Goal: Information Seeking & Learning: Learn about a topic

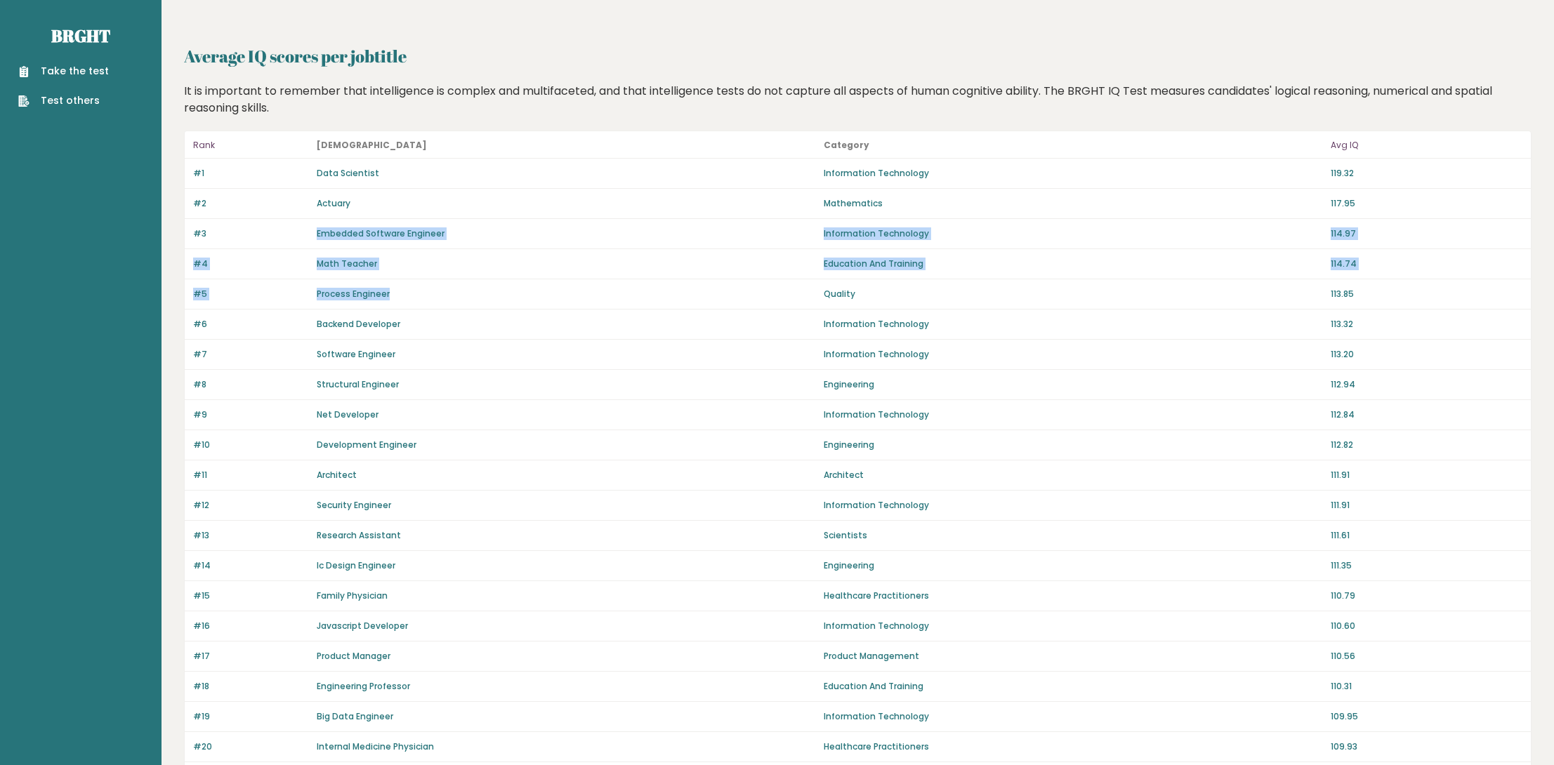
drag, startPoint x: 355, startPoint y: 232, endPoint x: 459, endPoint y: 300, distance: 124.2
click at [459, 300] on div "Rank [DEMOGRAPHIC_DATA] Category Avg IQ #1 Data Scientist Information Technolog…" at bounding box center [857, 764] width 1347 height 1266
click at [451, 300] on div "#5 Process Engineer Quality 113.85" at bounding box center [858, 294] width 1346 height 30
drag, startPoint x: 450, startPoint y: 300, endPoint x: 1206, endPoint y: 317, distance: 755.7
click at [1206, 317] on div "#6 Backend Developer Information Technology 113.32" at bounding box center [858, 325] width 1346 height 30
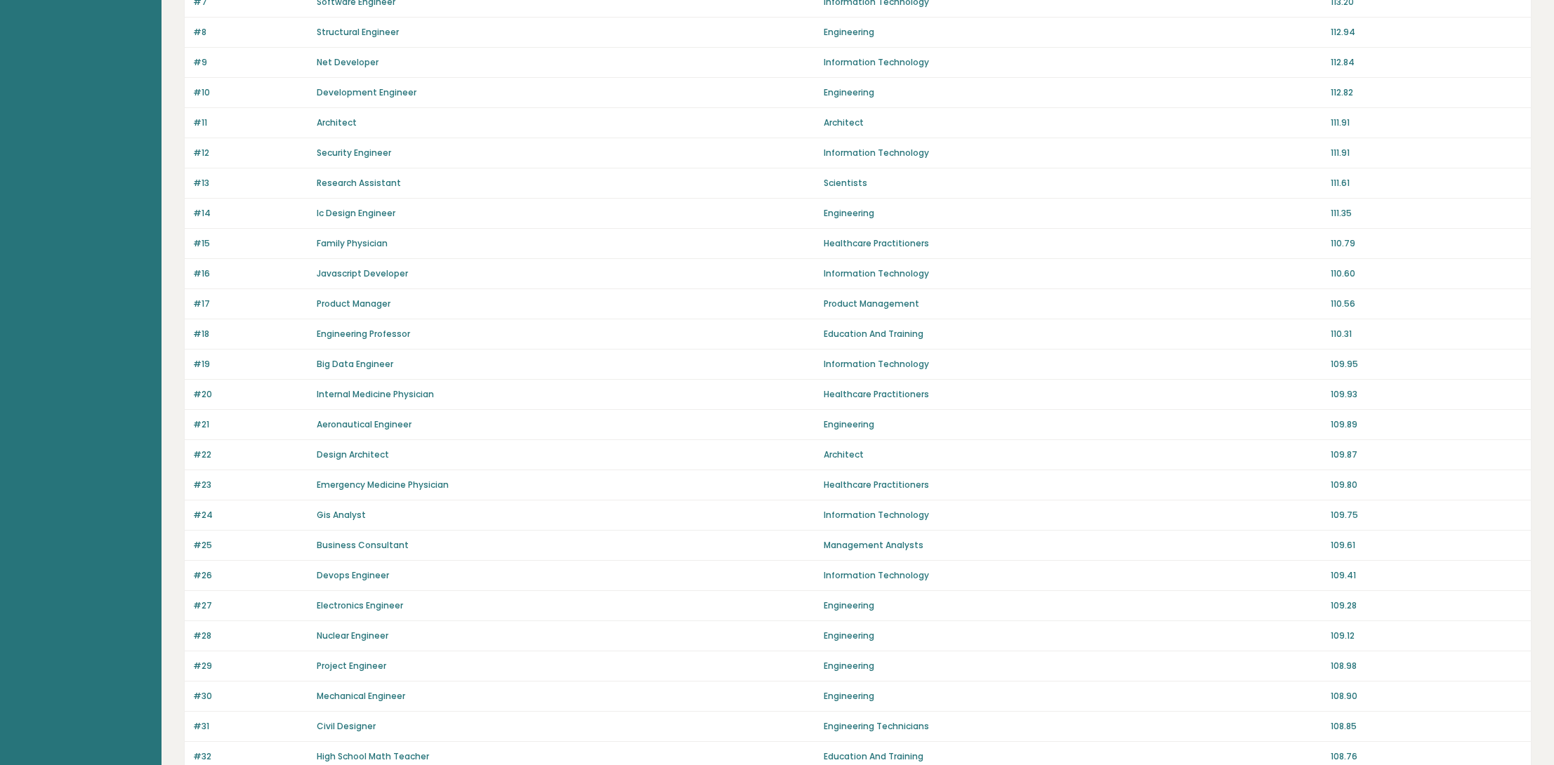
scroll to position [374, 0]
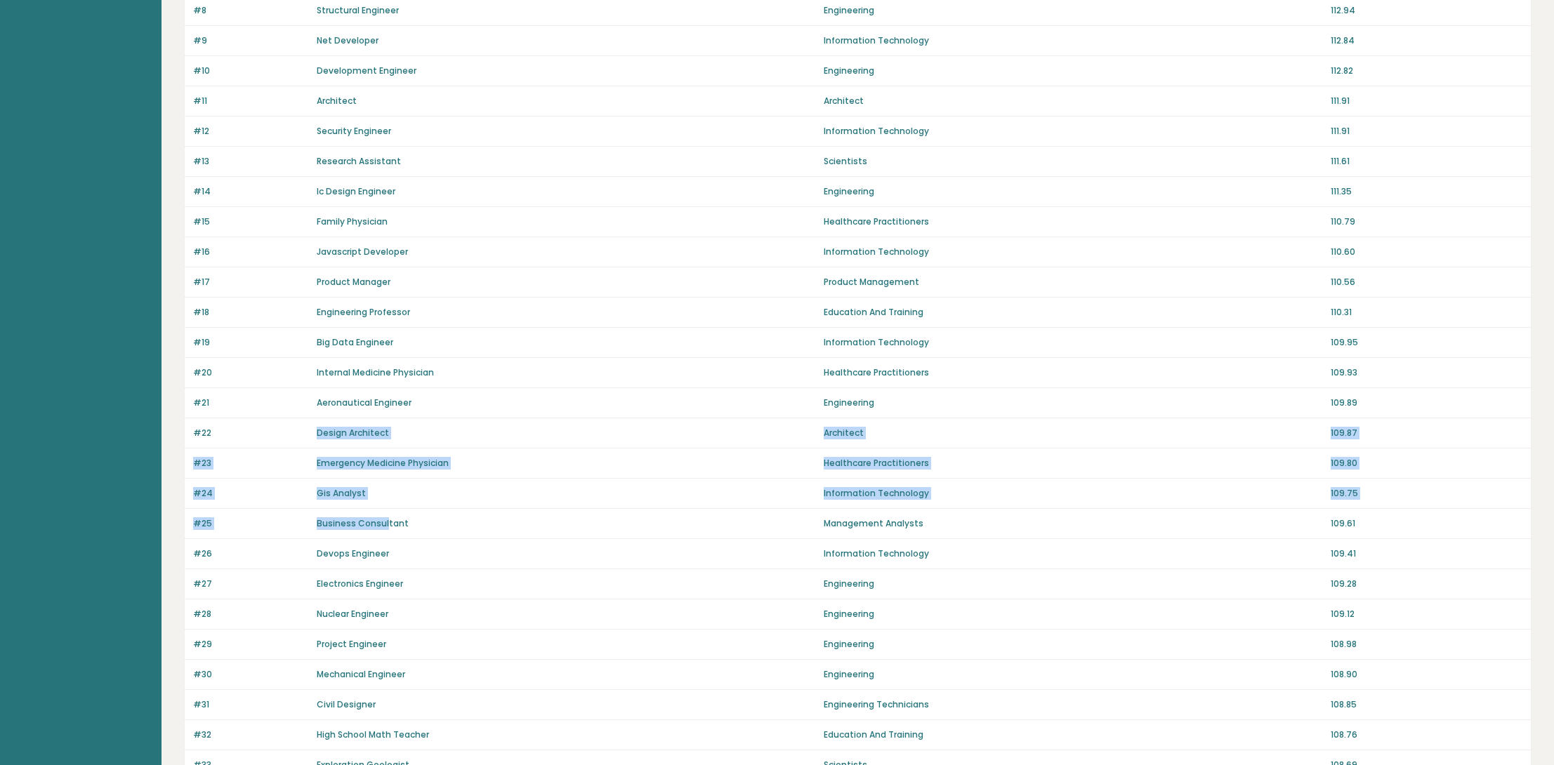
drag, startPoint x: 267, startPoint y: 441, endPoint x: 386, endPoint y: 532, distance: 149.8
click at [386, 532] on div "Rank [DEMOGRAPHIC_DATA] Category Avg IQ #1 Data Scientist Information Technolog…" at bounding box center [857, 389] width 1347 height 1266
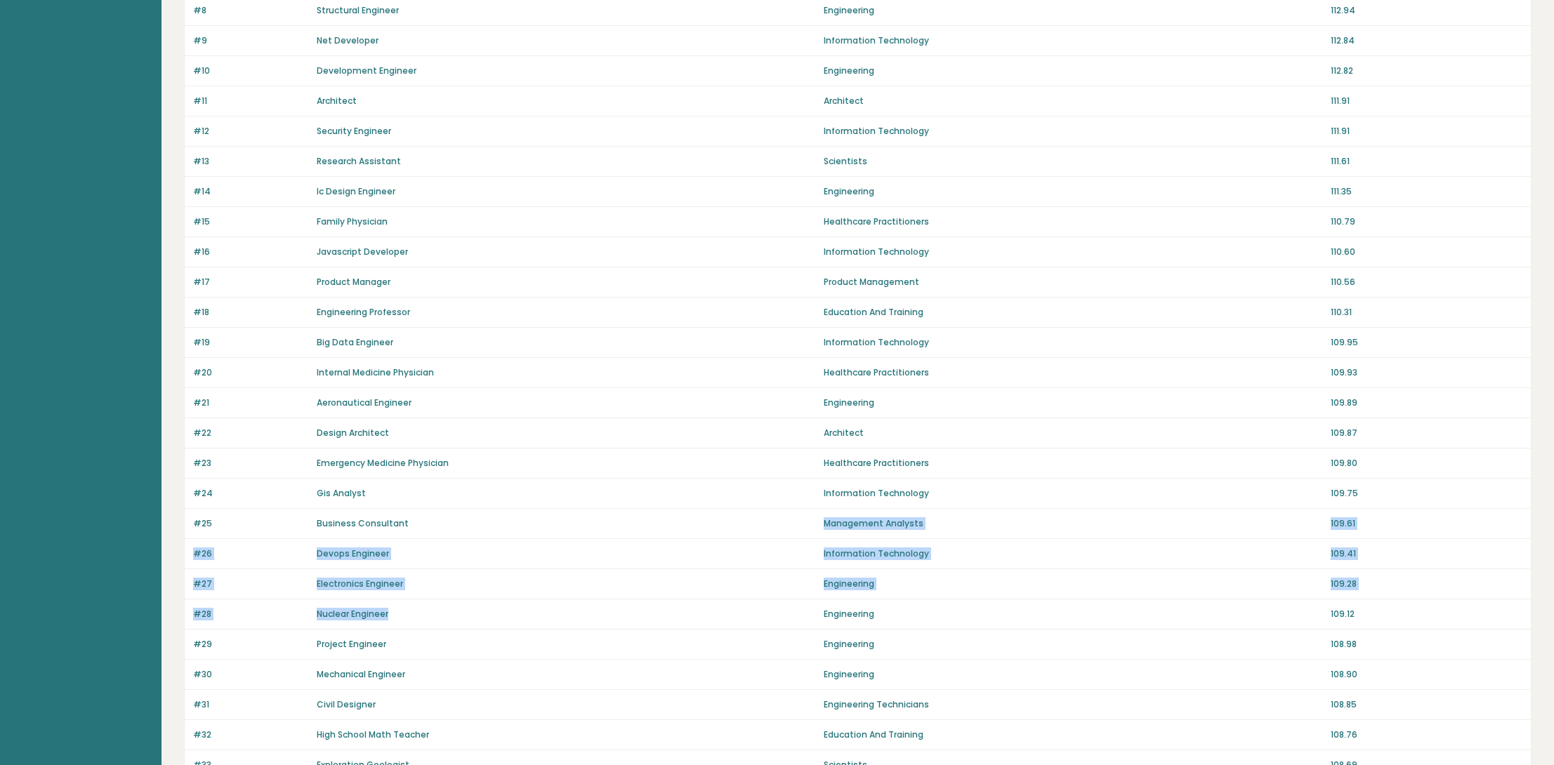
drag, startPoint x: 528, startPoint y: 530, endPoint x: 430, endPoint y: 626, distance: 136.5
click at [430, 626] on div "Rank [DEMOGRAPHIC_DATA] Category Avg IQ #1 Data Scientist Information Technolog…" at bounding box center [857, 389] width 1347 height 1266
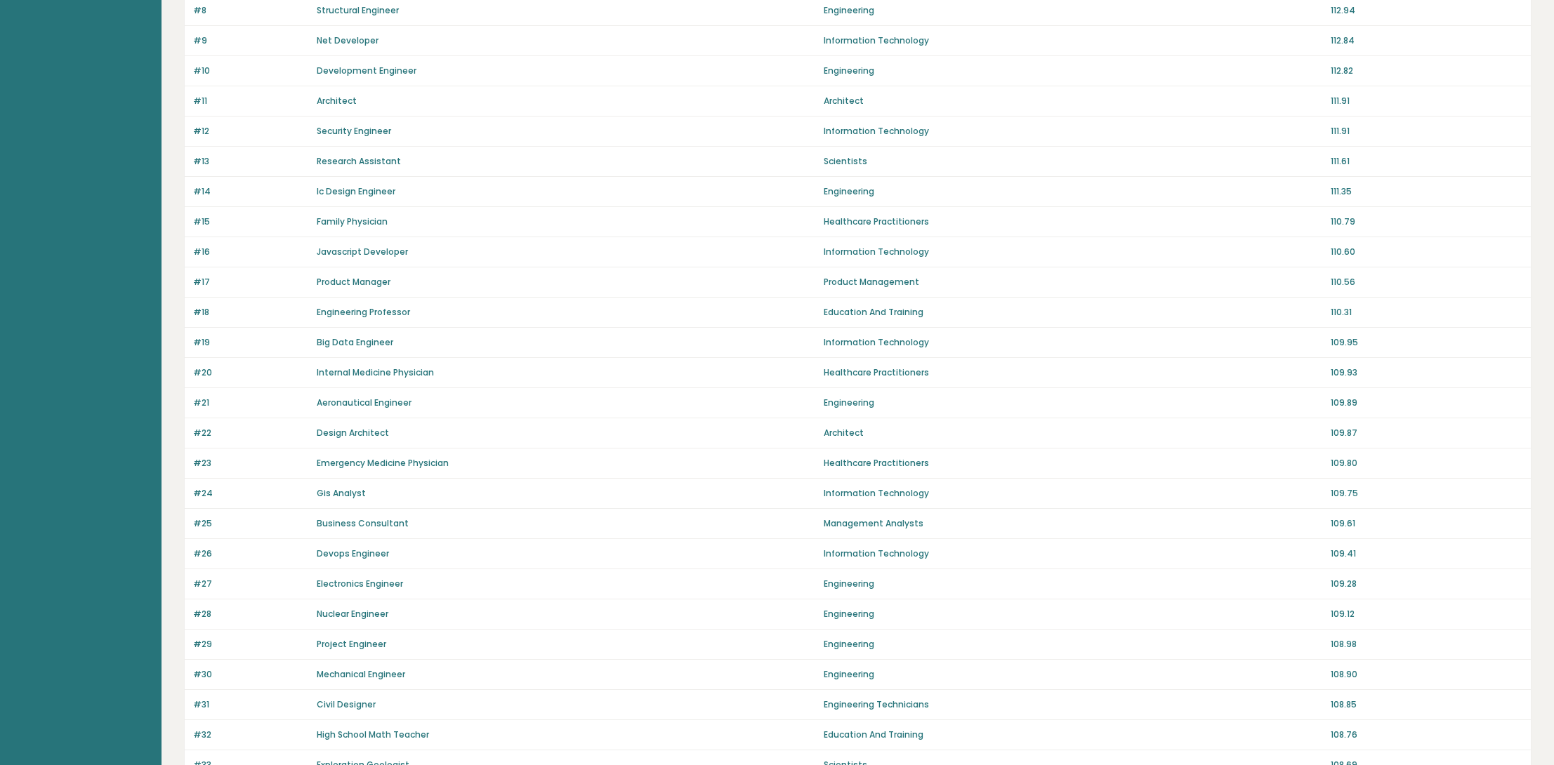
click at [441, 662] on div "#30 Mechanical Engineer Engineering 108.90" at bounding box center [858, 675] width 1346 height 30
drag, startPoint x: 435, startPoint y: 677, endPoint x: 536, endPoint y: 641, distance: 107.3
click at [536, 641] on div "Rank [DEMOGRAPHIC_DATA] Category Avg IQ #1 Data Scientist Information Technolog…" at bounding box center [857, 389] width 1347 height 1266
click at [536, 642] on div "Project Engineer" at bounding box center [566, 644] width 499 height 13
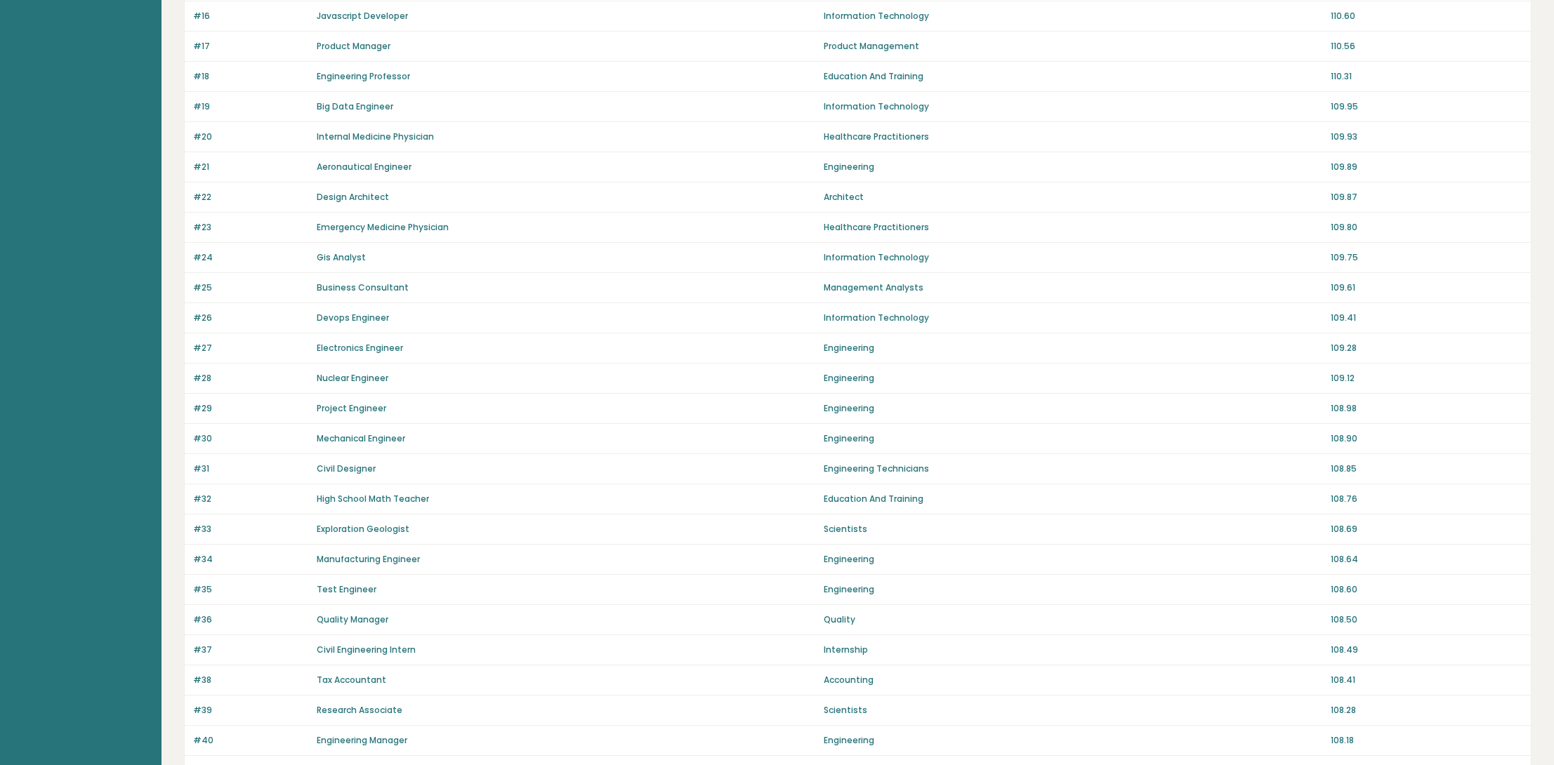
scroll to position [716, 0]
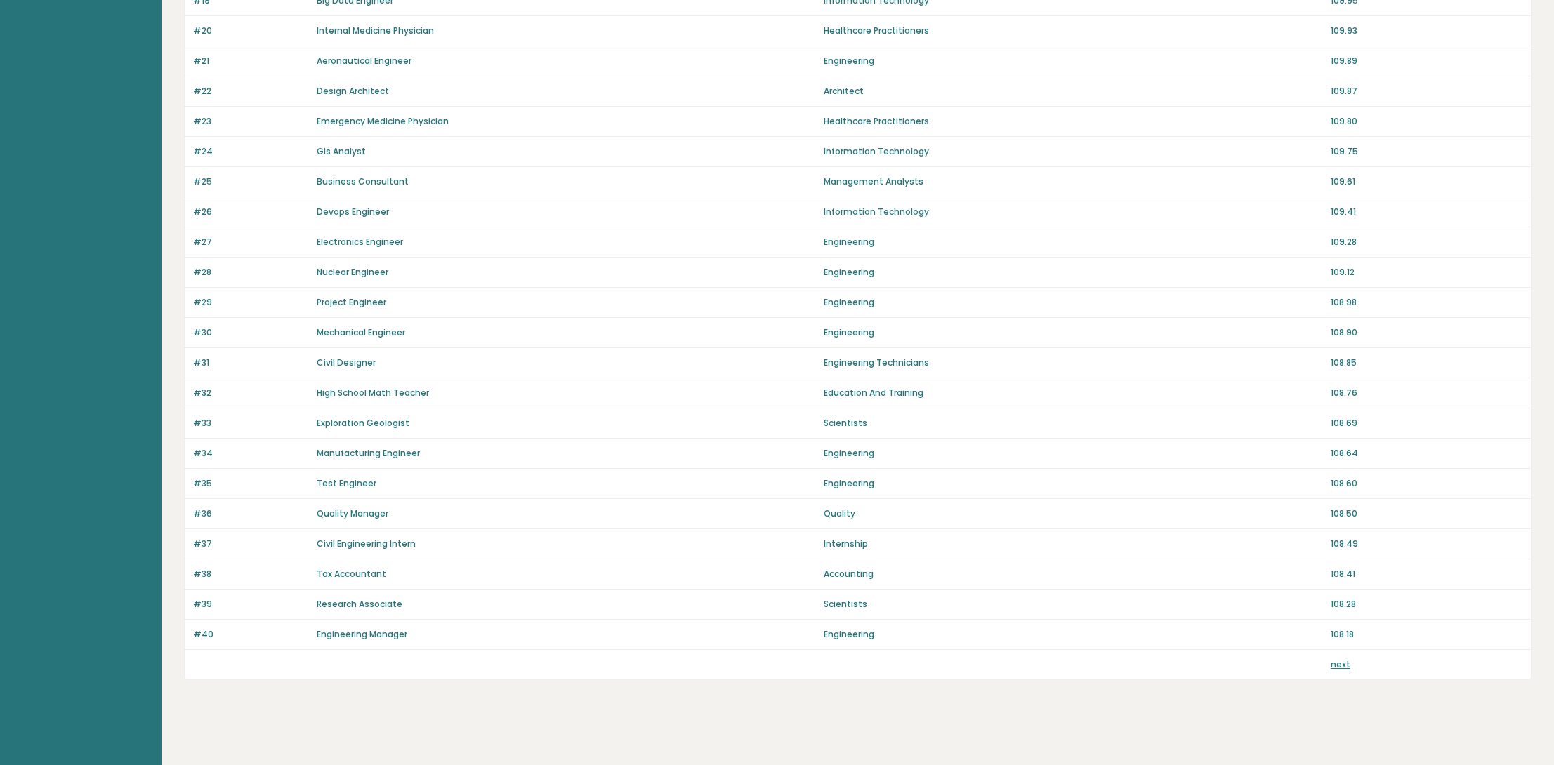
drag, startPoint x: 1339, startPoint y: 668, endPoint x: 1339, endPoint y: 654, distance: 14.0
click at [1339, 668] on div "next" at bounding box center [858, 664] width 1346 height 29
click at [1339, 650] on div "next" at bounding box center [858, 664] width 1346 height 29
click at [1343, 668] on div "next" at bounding box center [858, 664] width 1346 height 29
click at [1341, 659] on link "next" at bounding box center [1341, 665] width 20 height 12
